Goal: Information Seeking & Learning: Learn about a topic

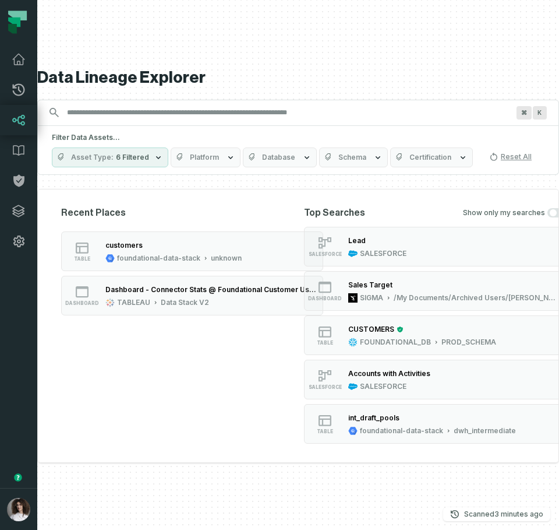
click at [13, 367] on button "button" at bounding box center [18, 371] width 37 height 231
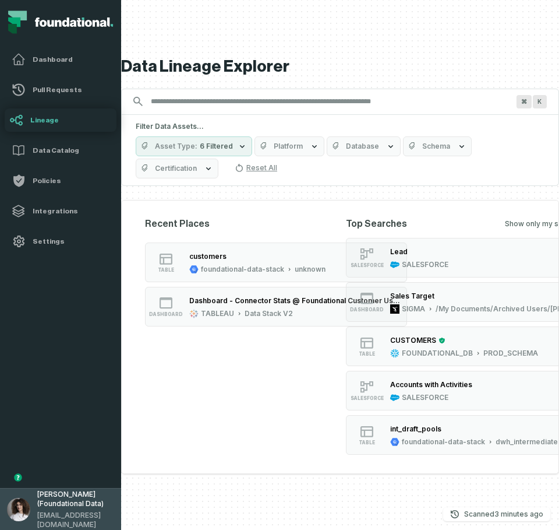
click at [54, 508] on span "[PERSON_NAME] (Foundational Data)" at bounding box center [75, 498] width 77 height 19
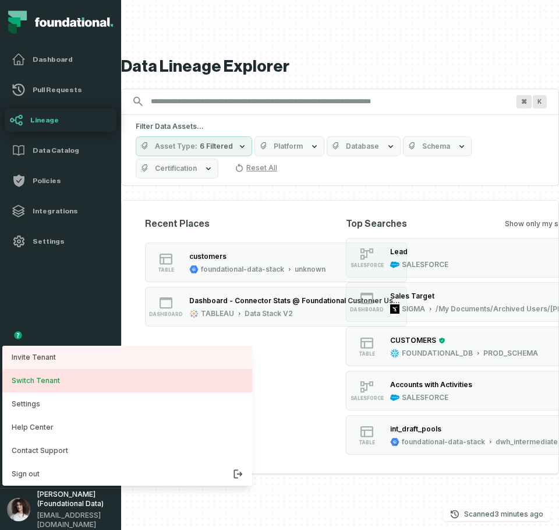
click at [46, 384] on button "Switch Tenant" at bounding box center [127, 380] width 250 height 23
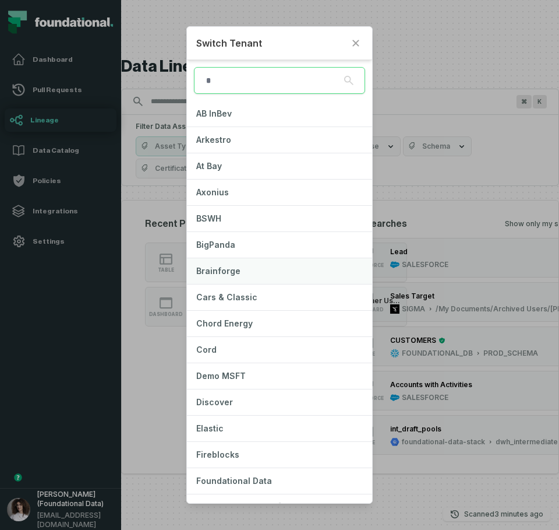
scroll to position [58, 0]
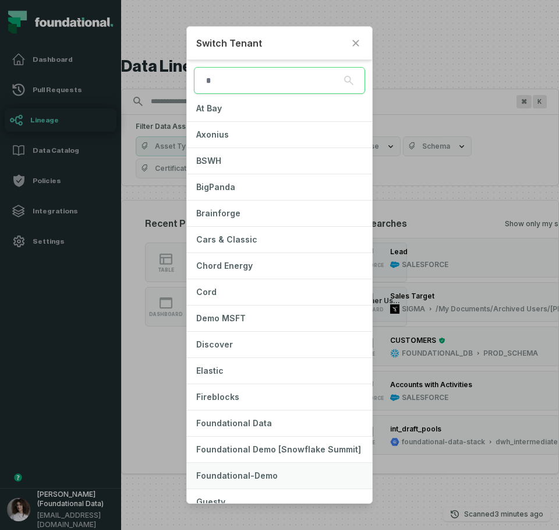
click at [258, 474] on span "Foundational-Demo" at bounding box center [237, 475] width 82 height 10
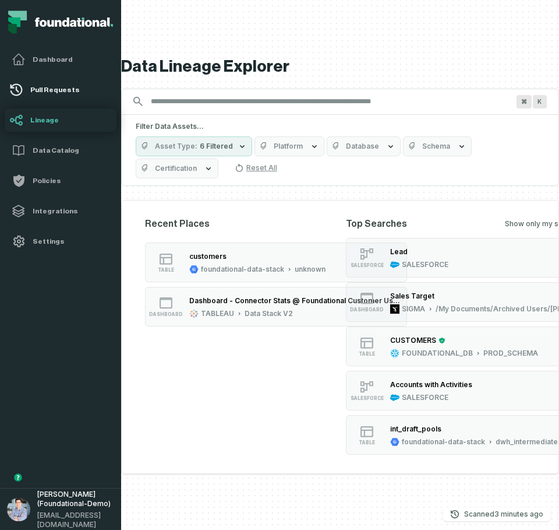
click at [64, 92] on h4 "Pull Requests" at bounding box center [71, 89] width 82 height 9
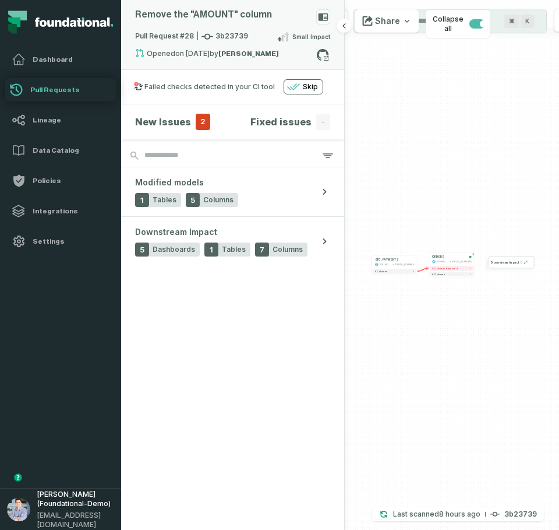
click at [327, 16] on rect at bounding box center [323, 16] width 14 height 15
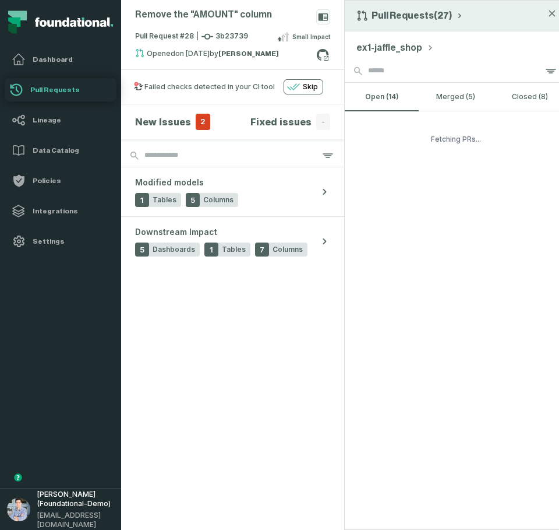
click at [408, 19] on button "Pull Requests (27)" at bounding box center [411, 16] width 108 height 12
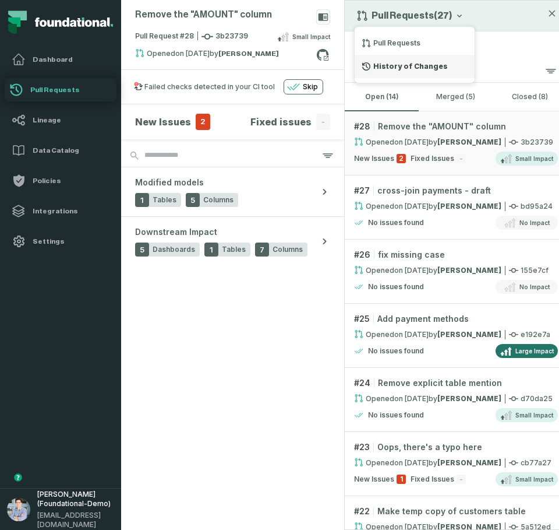
click at [413, 71] on div "History of Changes" at bounding box center [415, 66] width 120 height 23
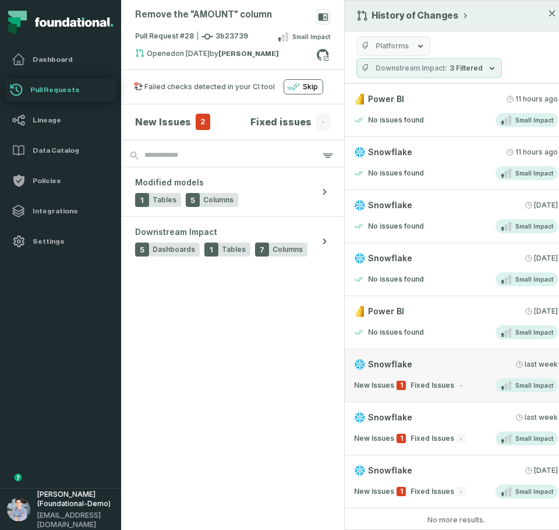
scroll to position [9, 0]
click at [431, 515] on div "No more results." at bounding box center [456, 519] width 223 height 9
click at [206, 381] on section "New Issues 2 Fixed issues - Modified models 1 Tables 5 Columns Downstream Impac…" at bounding box center [232, 316] width 223 height 425
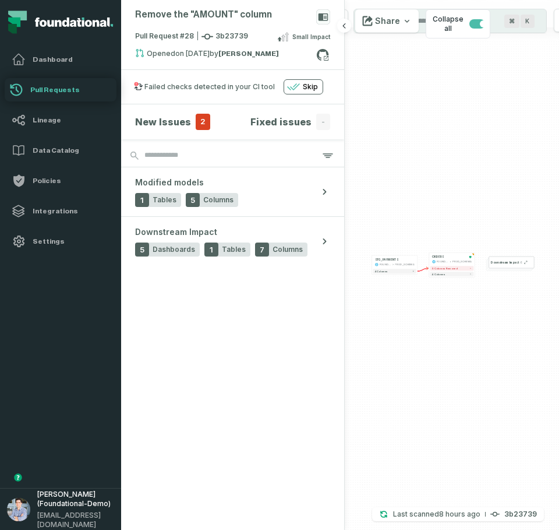
scroll to position [0, 0]
click at [326, 22] on rect at bounding box center [323, 16] width 14 height 15
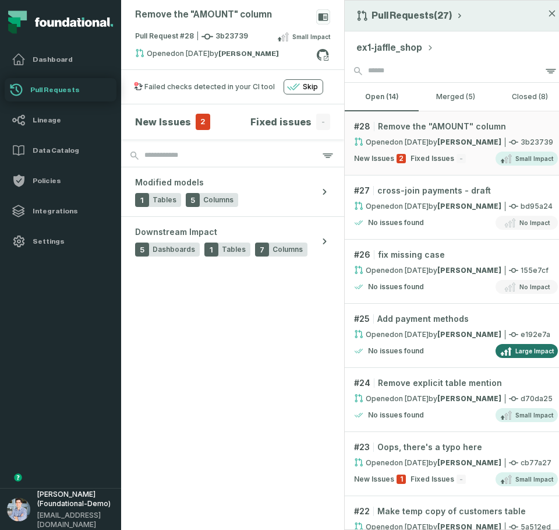
click at [379, 18] on button "Pull Requests (27)" at bounding box center [411, 16] width 108 height 12
drag, startPoint x: 381, startPoint y: 64, endPoint x: 397, endPoint y: 9, distance: 57.0
click at [381, 64] on div "History of Changes" at bounding box center [415, 66] width 120 height 23
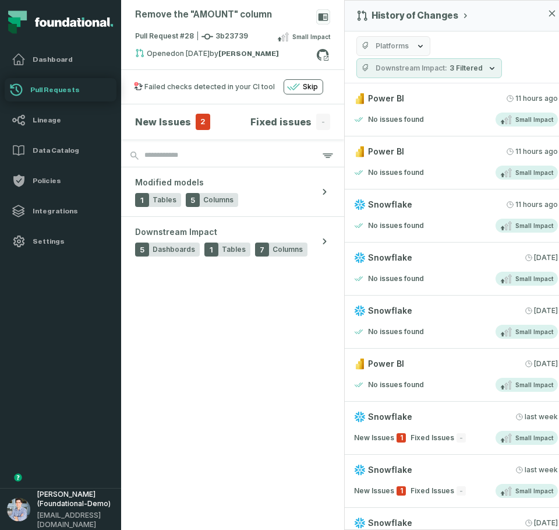
click at [265, 432] on section "New Issues 2 Fixed issues - Modified models 1 Tables 5 Columns Downstream Impac…" at bounding box center [232, 316] width 223 height 425
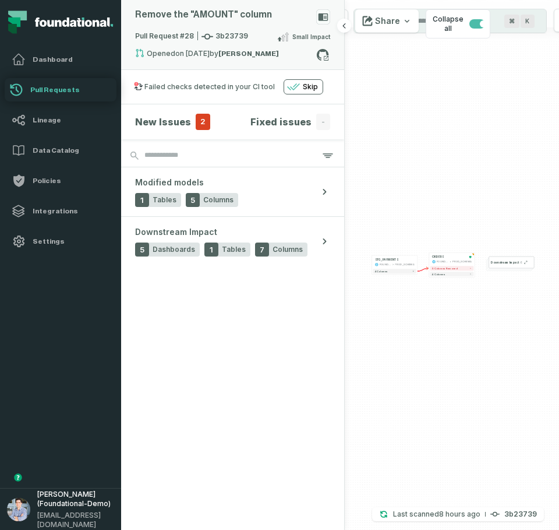
click at [323, 16] on rect at bounding box center [323, 16] width 14 height 15
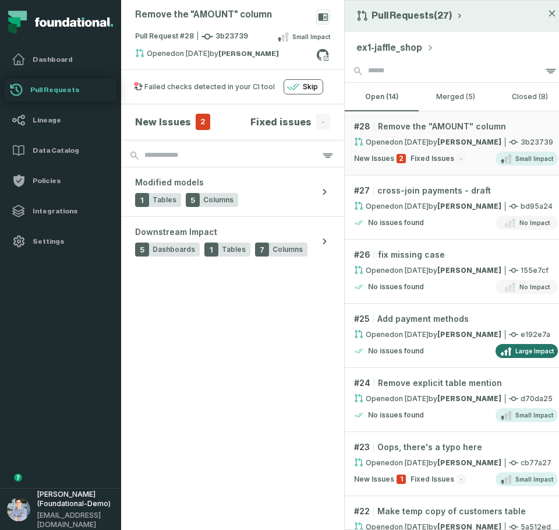
click at [400, 22] on div "Pull Requests (27)" at bounding box center [456, 16] width 223 height 31
click at [403, 24] on div "Pull Requests (27)" at bounding box center [456, 16] width 223 height 31
click at [408, 18] on button "Pull Requests (27)" at bounding box center [411, 16] width 108 height 12
click at [395, 67] on div "History of Changes" at bounding box center [415, 66] width 120 height 23
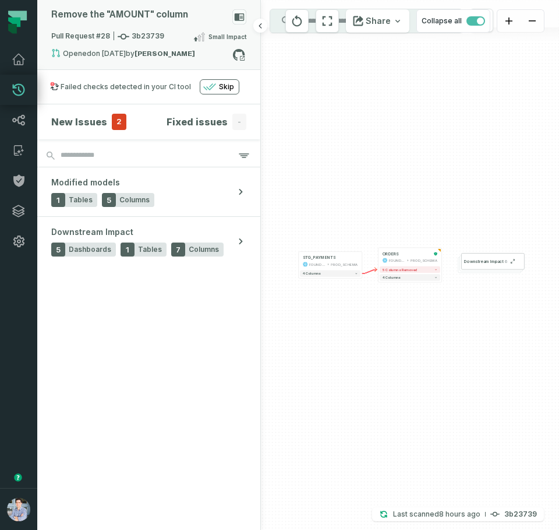
click at [237, 17] on icon at bounding box center [240, 17] width 10 height 8
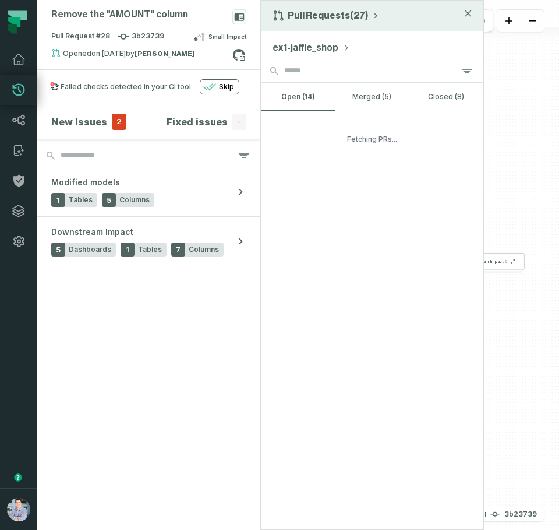
click at [328, 16] on button "Pull Requests (27)" at bounding box center [327, 16] width 108 height 12
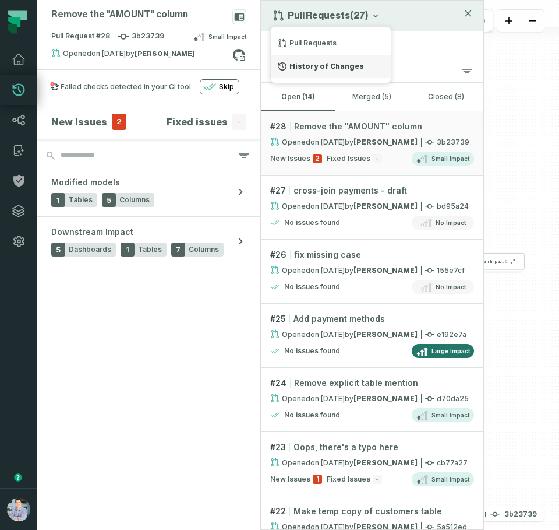
click at [358, 65] on div "History of Changes" at bounding box center [331, 66] width 120 height 23
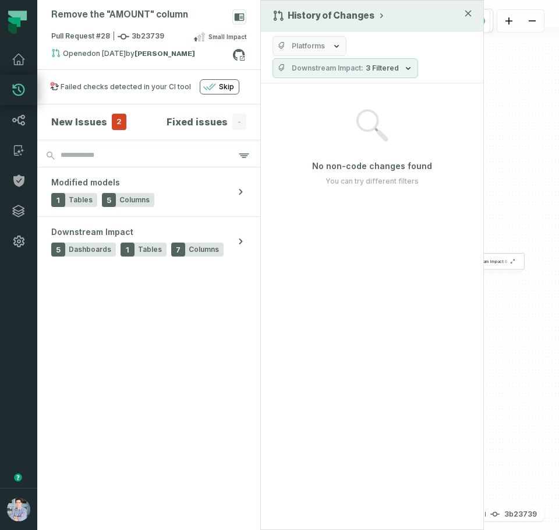
click at [390, 322] on div "History of Changes Platforms Downstream Impact 3 Filtered No non-code changes f…" at bounding box center [372, 265] width 224 height 530
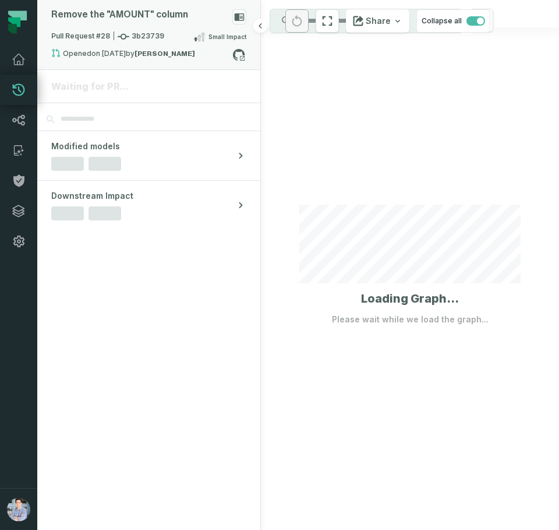
click at [193, 31] on div "Pull Request #28 3b23739 Small Impact" at bounding box center [148, 39] width 195 height 19
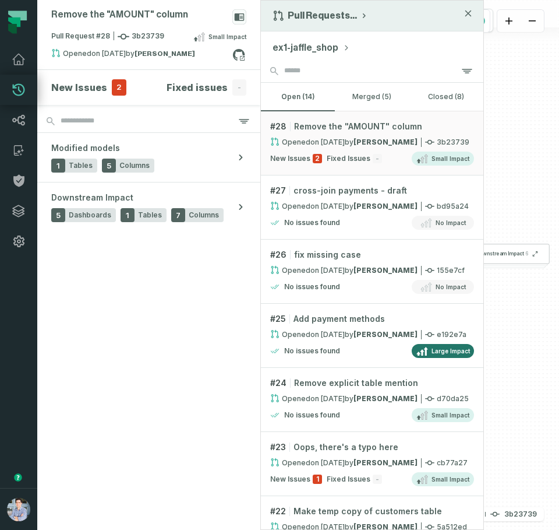
click at [342, 15] on button "Pull Requests ..." at bounding box center [321, 16] width 96 height 12
click at [331, 59] on div "History of Changes" at bounding box center [331, 66] width 120 height 23
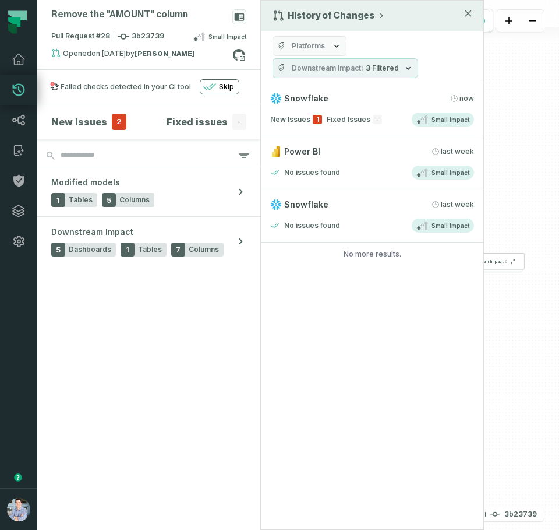
click at [340, 327] on div "History of Changes Platforms Downstream Impact 3 Filtered Snowflake [DATE] 1:18…" at bounding box center [372, 265] width 224 height 530
click at [340, 327] on div "History of Changes Platforms Downstream Impact 3 Filtered Snowflake 9/11/2025, …" at bounding box center [372, 265] width 224 height 530
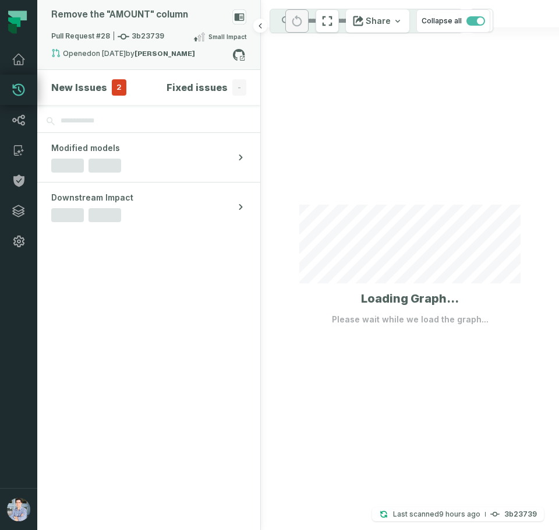
click at [152, 46] on div "Pull Request #28 3b23739 Small Impact" at bounding box center [148, 39] width 195 height 19
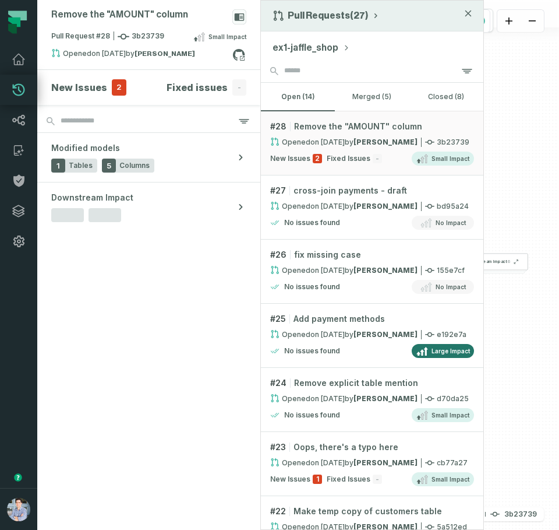
click at [343, 12] on button "Pull Requests (27)" at bounding box center [327, 16] width 108 height 12
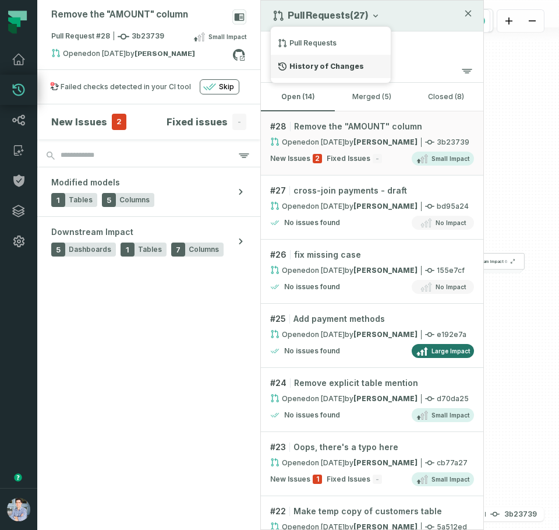
click at [323, 66] on div "History of Changes" at bounding box center [331, 66] width 120 height 23
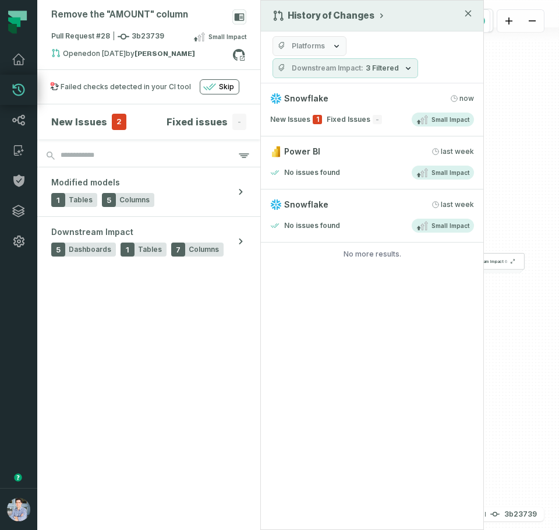
drag, startPoint x: 112, startPoint y: 376, endPoint x: 64, endPoint y: 490, distance: 124.0
click at [112, 376] on section "New Issues 2 Fixed issues - Modified models 1 Tables 5 Columns Downstream Impac…" at bounding box center [148, 316] width 223 height 425
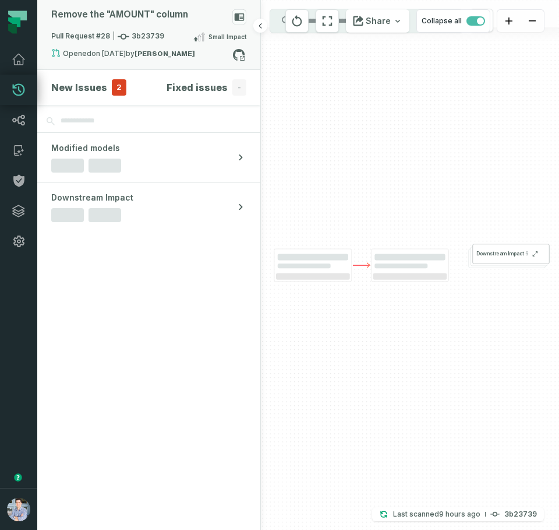
click at [242, 19] on rect at bounding box center [239, 16] width 14 height 15
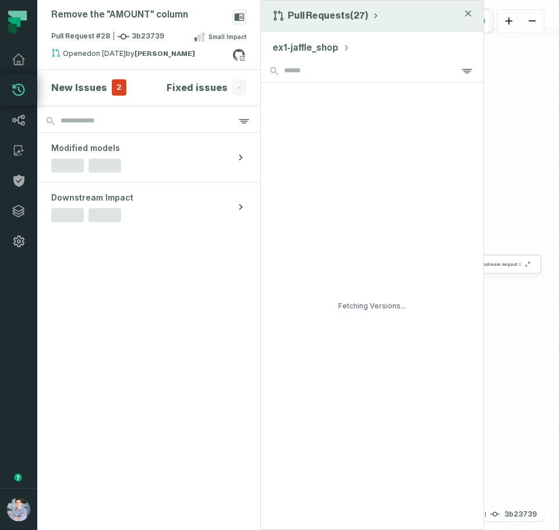
click at [365, 19] on button "Pull Requests (27)" at bounding box center [327, 16] width 108 height 12
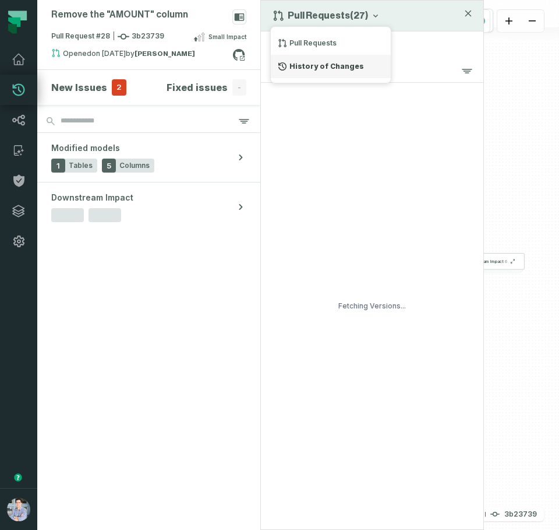
click at [329, 68] on div "History of Changes" at bounding box center [331, 66] width 120 height 23
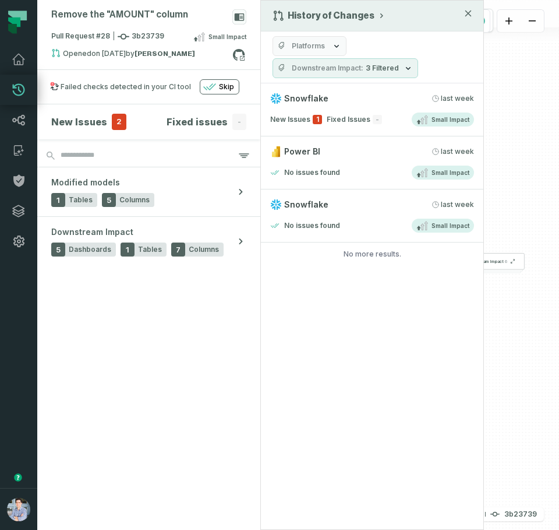
click at [380, 298] on div "History of Changes Platforms Downstream Impact 3 Filtered Snowflake 9/3/2025, 1…" at bounding box center [372, 265] width 224 height 530
click at [368, 216] on link "Snowflake 9/1/2025, 1:16:06 PM No issues found Small Impact" at bounding box center [372, 215] width 223 height 53
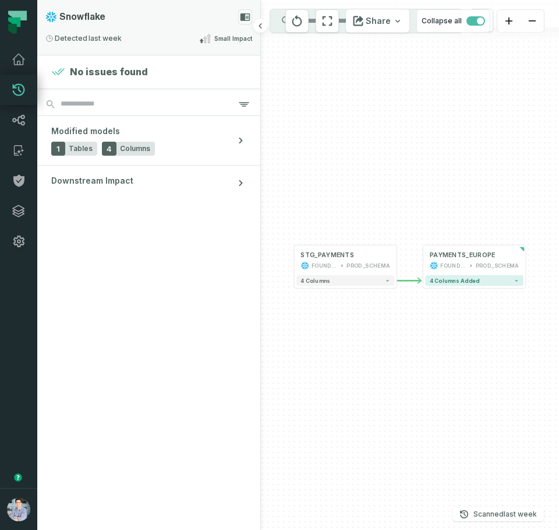
click at [249, 17] on icon at bounding box center [246, 17] width 10 height 8
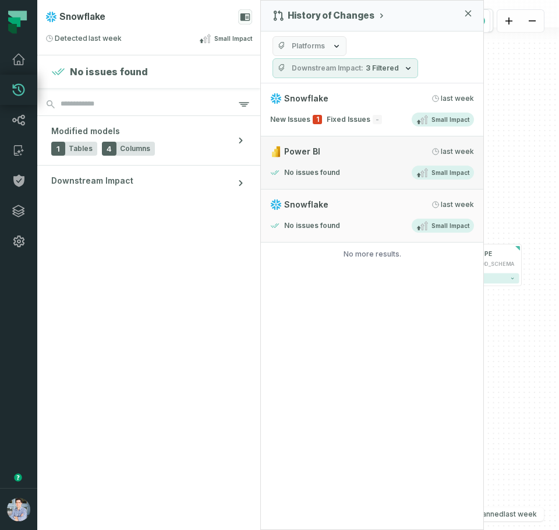
click at [370, 156] on div "Power BI 9/2/2025, 1:17:14 PM" at bounding box center [372, 152] width 204 height 12
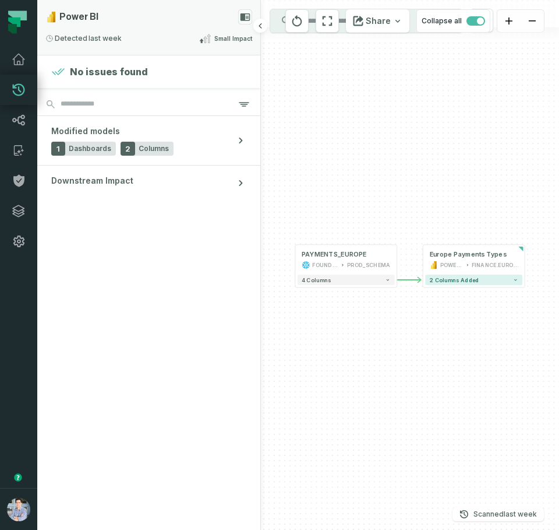
click at [243, 17] on icon at bounding box center [246, 17] width 10 height 8
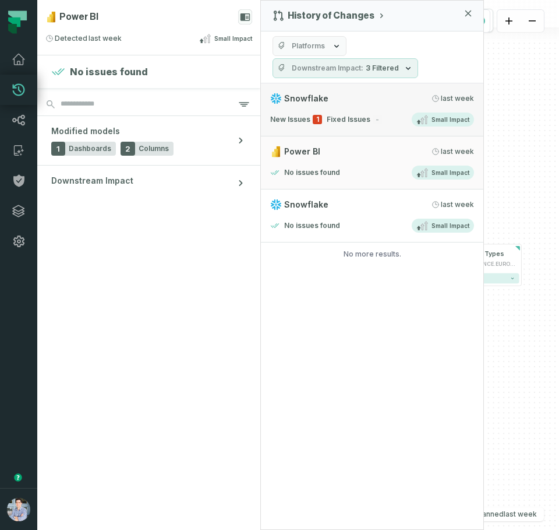
click at [372, 98] on div "Snowflake 9/3/2025, 1:18:19 PM" at bounding box center [372, 99] width 204 height 12
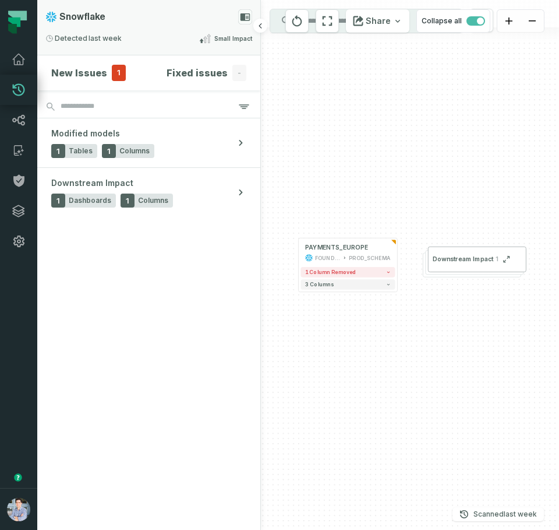
click at [247, 16] on icon at bounding box center [246, 17] width 10 height 8
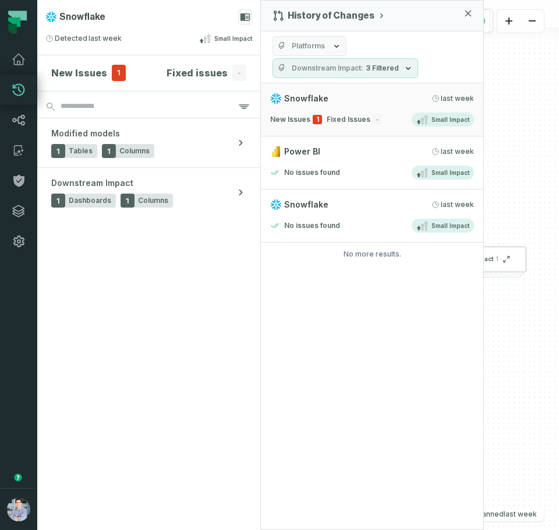
click at [361, 407] on div "History of Changes Platforms Downstream Impact 3 Filtered Snowflake 9/3/2025, 1…" at bounding box center [372, 265] width 224 height 530
click at [155, 403] on section "New Issues 1 Fixed issues - Modified models 1 Tables 1 Columns Downstream Impac…" at bounding box center [148, 292] width 223 height 474
